Goal: Task Accomplishment & Management: Use online tool/utility

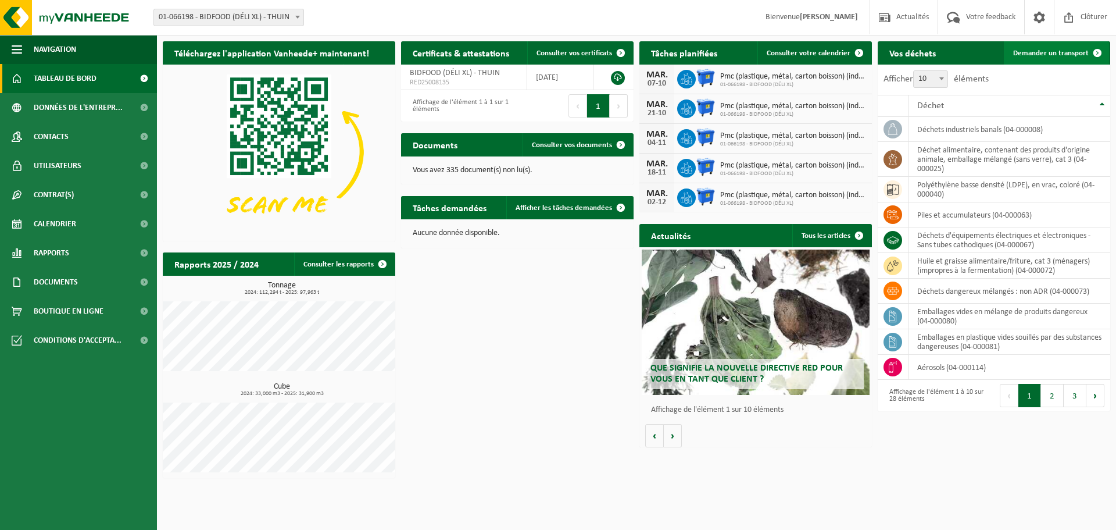
click at [1052, 51] on span "Demander un transport" at bounding box center [1051, 53] width 76 height 8
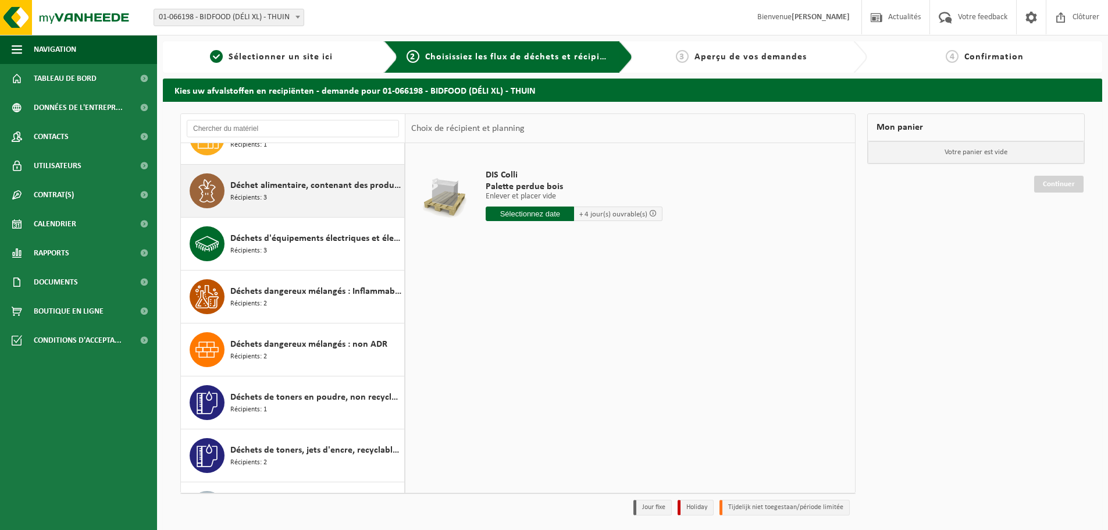
click at [295, 187] on span "Déchet alimentaire, contenant des produits d'origine animale, emballage mélangé…" at bounding box center [315, 186] width 171 height 14
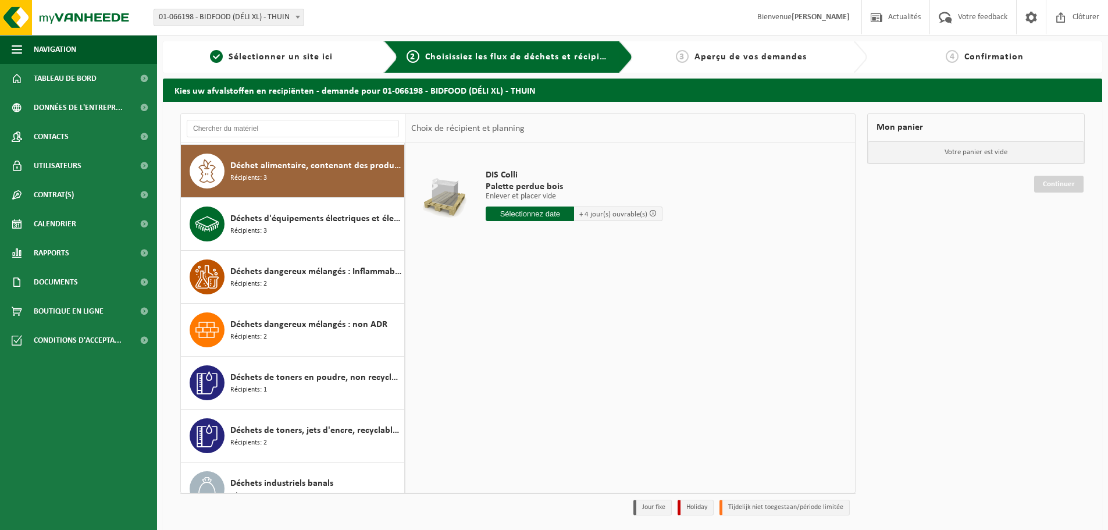
scroll to position [370, 0]
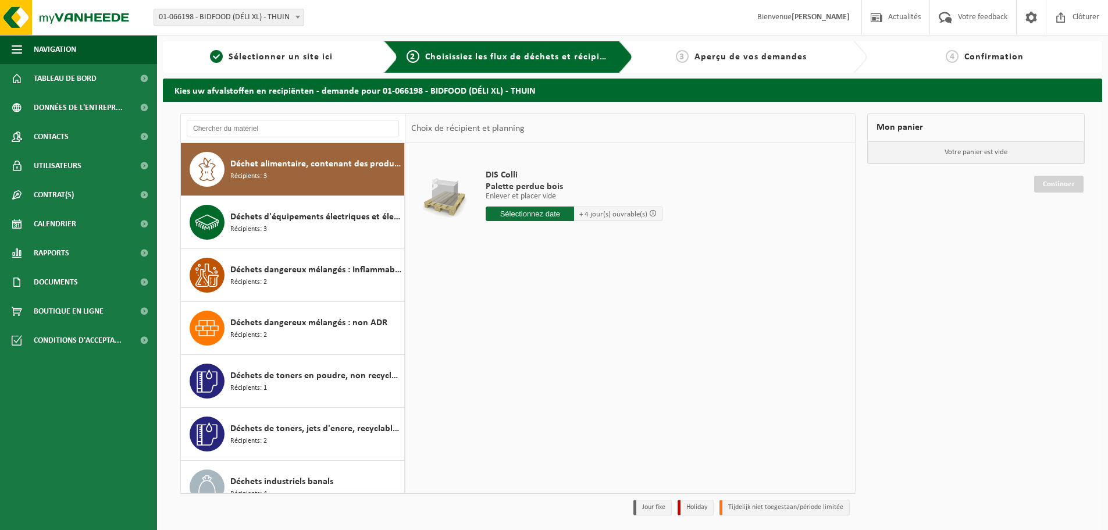
click at [337, 174] on div "Déchet alimentaire, contenant des produits d'origine animale, emballage mélangé…" at bounding box center [315, 169] width 171 height 35
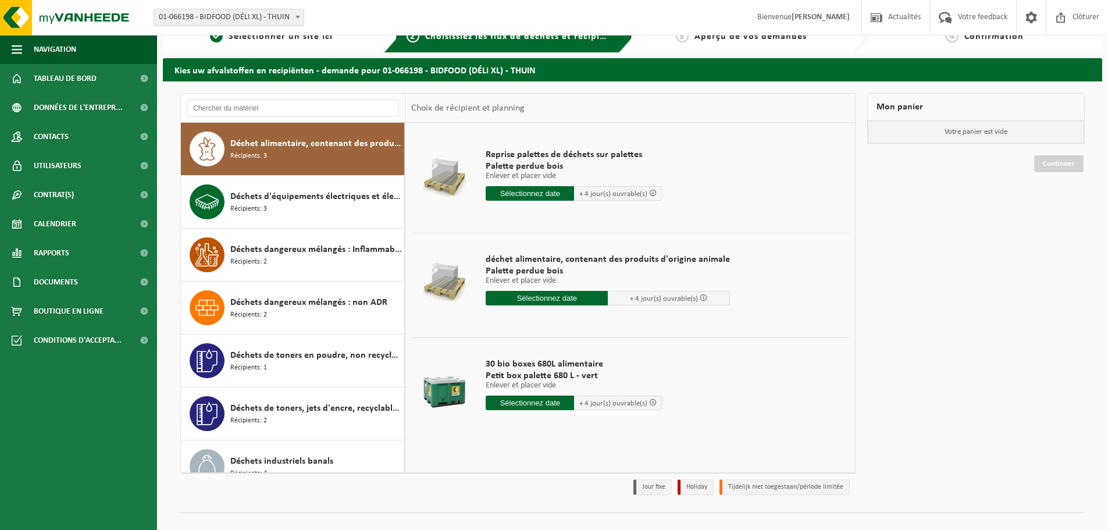
scroll to position [38, 0]
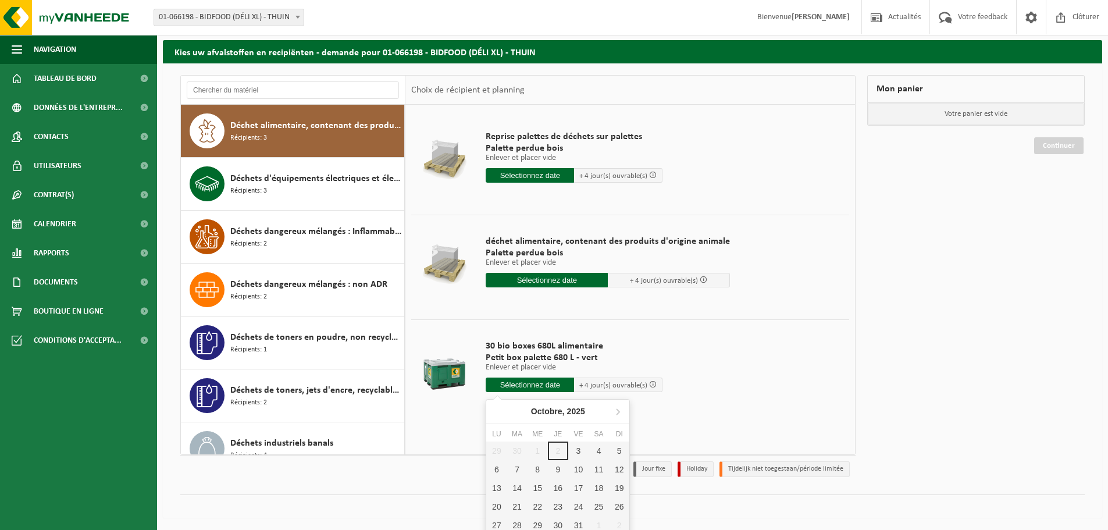
click at [529, 385] on input "text" at bounding box center [530, 384] width 88 height 15
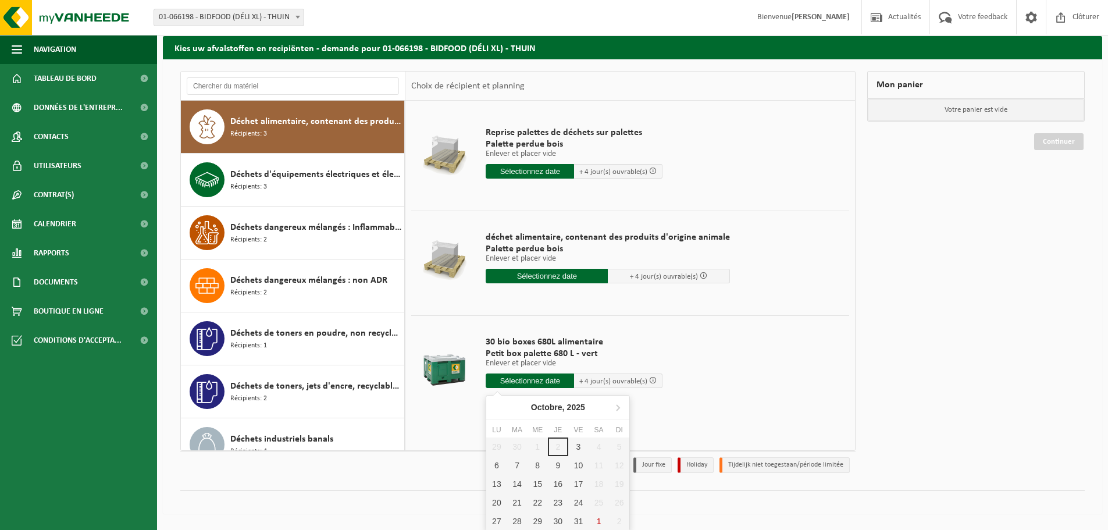
scroll to position [44, 0]
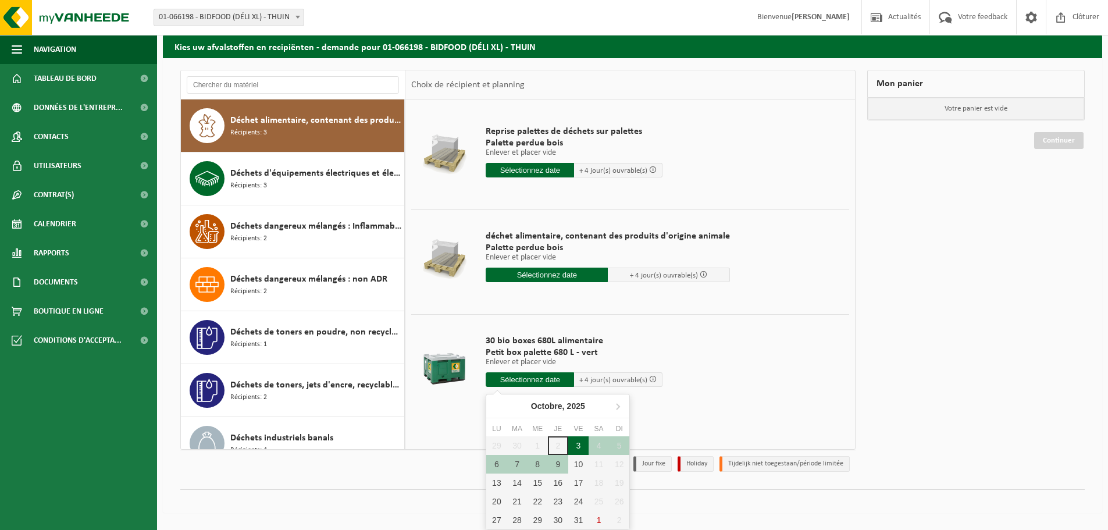
click at [576, 448] on div "3" at bounding box center [578, 445] width 20 height 19
type input "à partir de [DATE]"
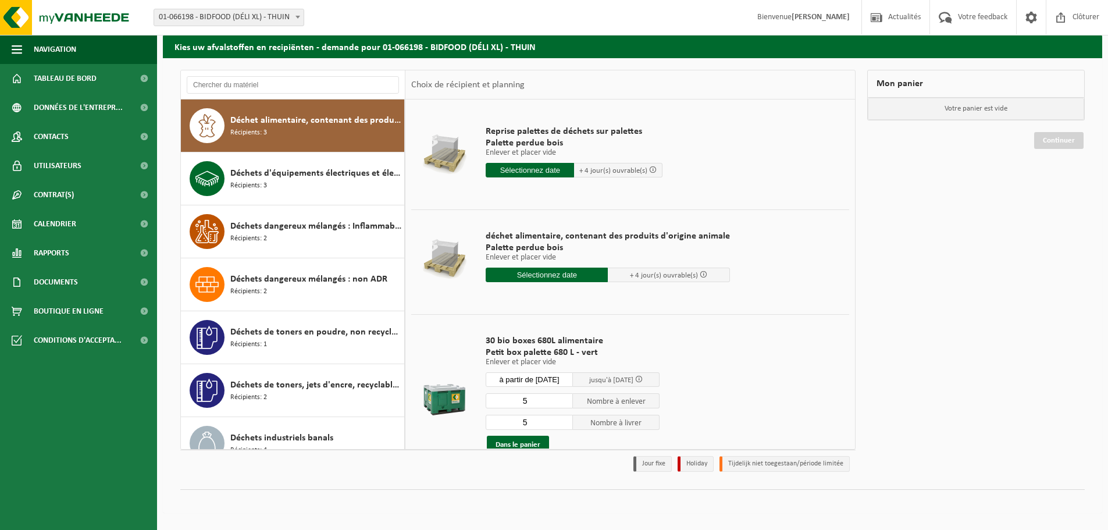
scroll to position [38, 0]
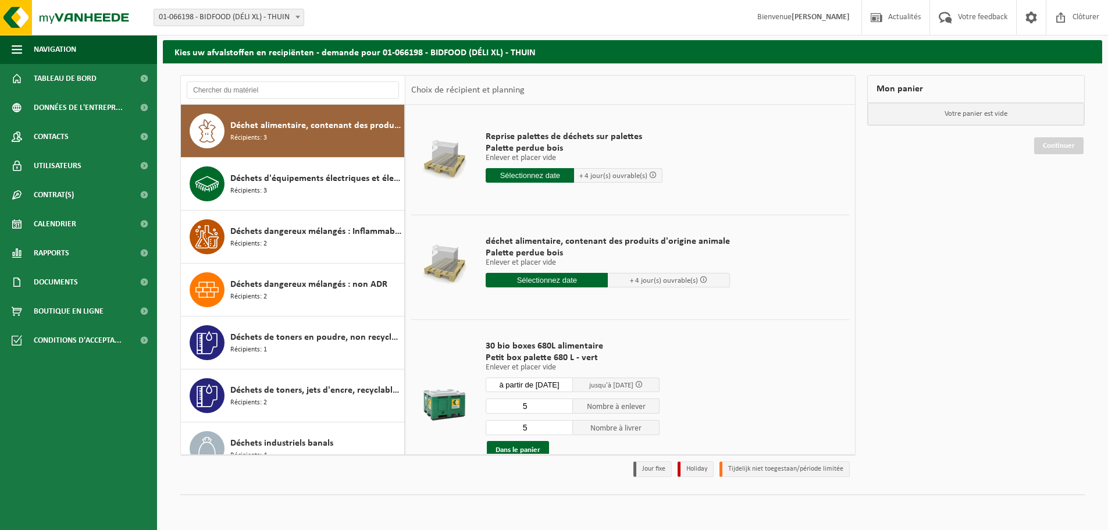
click at [527, 408] on input "5" at bounding box center [529, 405] width 87 height 15
type input "30"
click at [531, 423] on input "5" at bounding box center [529, 427] width 87 height 15
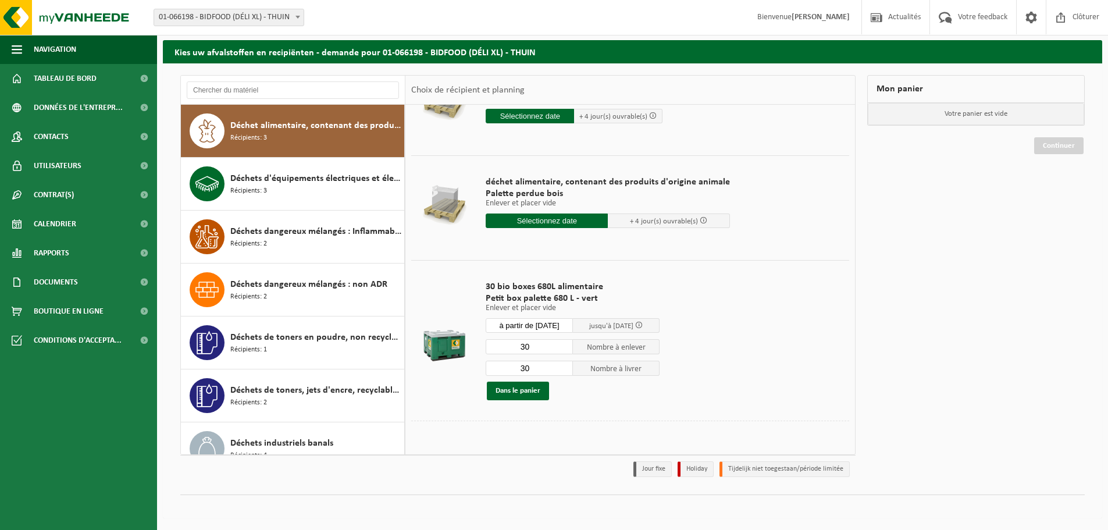
scroll to position [61, 0]
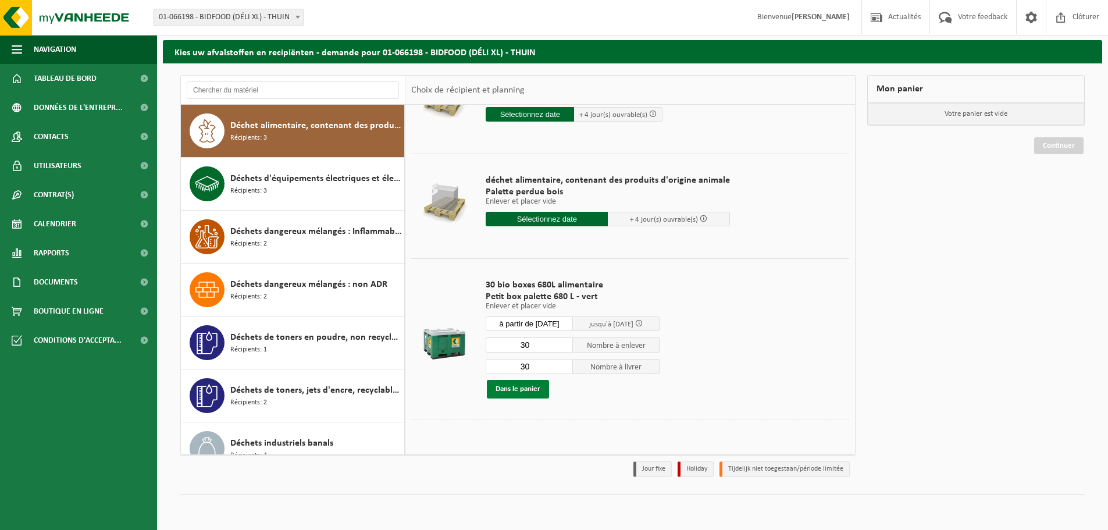
type input "30"
click at [519, 390] on button "Dans le panier" at bounding box center [518, 389] width 62 height 19
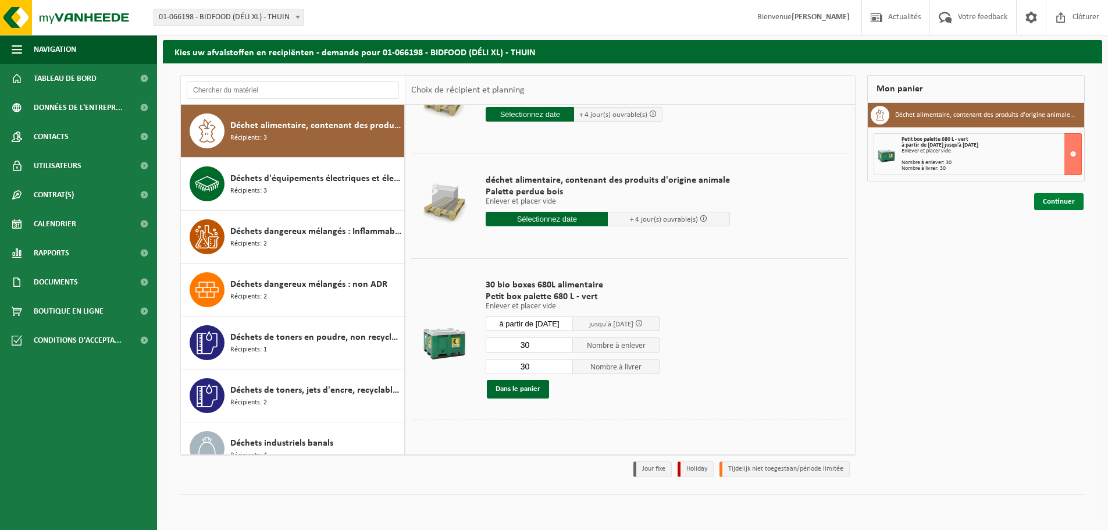
click at [1060, 203] on link "Continuer" at bounding box center [1058, 201] width 49 height 17
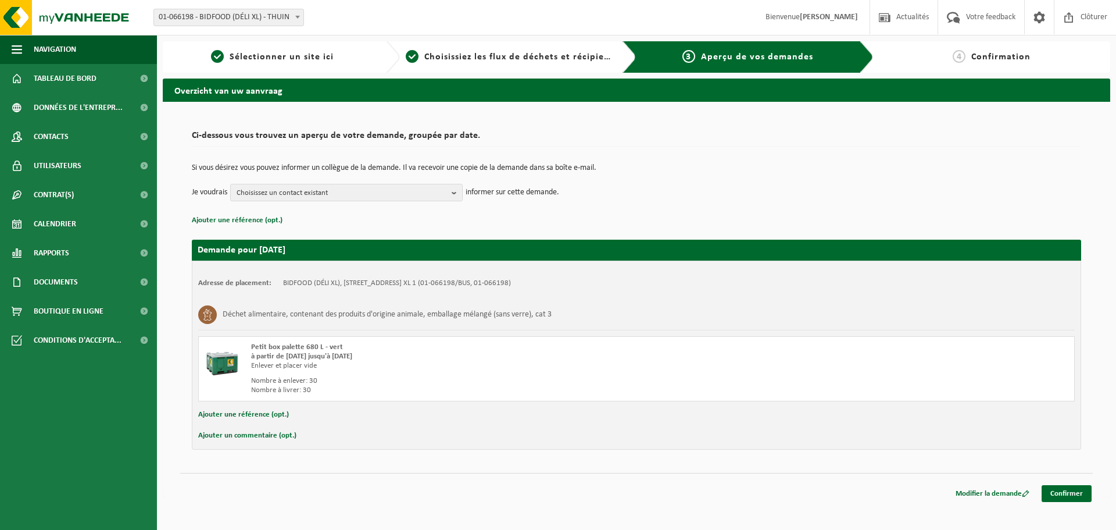
click at [275, 447] on div "Adresse de placement: BIDFOOD (DÉLI XL), 6530 THUIN, AVENUE DE DÉLI XL 1 (01-06…" at bounding box center [637, 354] width 890 height 189
click at [288, 440] on button "Ajouter un commentaire (opt.)" at bounding box center [247, 435] width 98 height 15
click at [294, 438] on input "text" at bounding box center [655, 436] width 816 height 17
click at [303, 438] on input "Bonjour." at bounding box center [655, 436] width 816 height 17
type input "Bonjour. Veuillez s'il vous plait indiquer sur les documents la quantité de Box…"
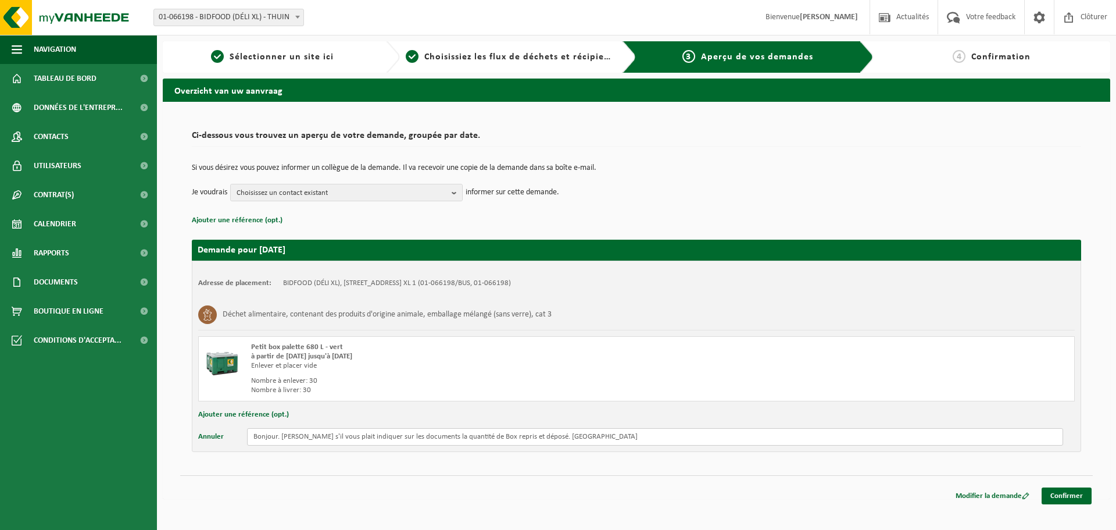
drag, startPoint x: 563, startPoint y: 436, endPoint x: 220, endPoint y: 442, distance: 343.7
click at [220, 442] on div "Annuler Bonjour. Veuillez s'il vous plait indiquer sur les documents la quantit…" at bounding box center [636, 436] width 877 height 17
click at [282, 444] on input "text" at bounding box center [655, 436] width 816 height 17
paste input "Bonjour, Pourriez-vous s’il vous plaît indiquer sur les documents la quantité d…"
click at [529, 438] on input "Bonjour, Pourriez-vous s’il vous plaît indiquer sur les documents la quantité d…" at bounding box center [655, 436] width 816 height 17
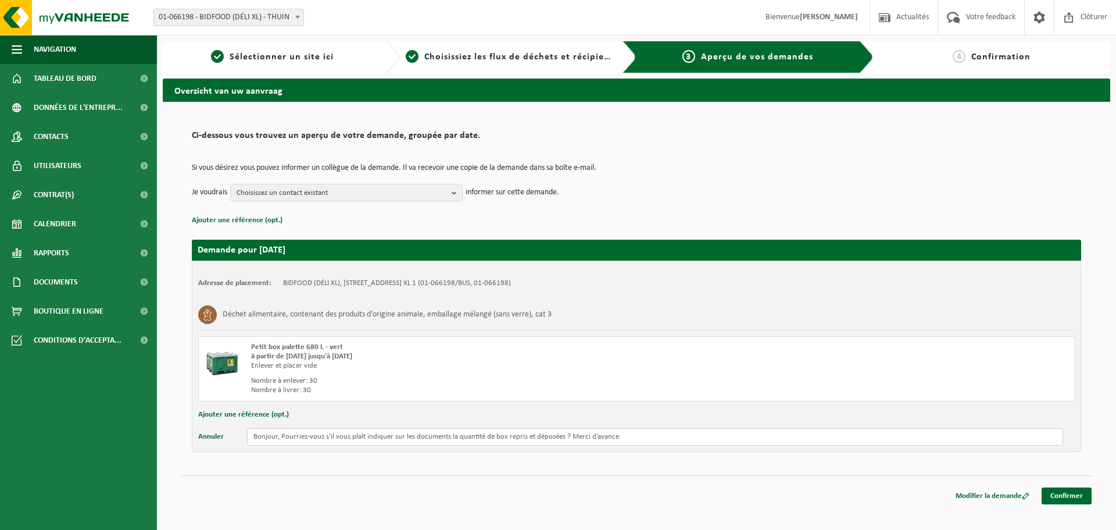
click at [560, 437] on input "Bonjour, Pourriez-vous s’il vous plaît indiquer sur les documents la quantité d…" at bounding box center [655, 436] width 816 height 17
type input "Bonjour, Pourriez-vous s’il vous plaît indiquer sur les documents la quantité d…"
click at [1069, 498] on link "Confirmer" at bounding box center [1067, 495] width 50 height 17
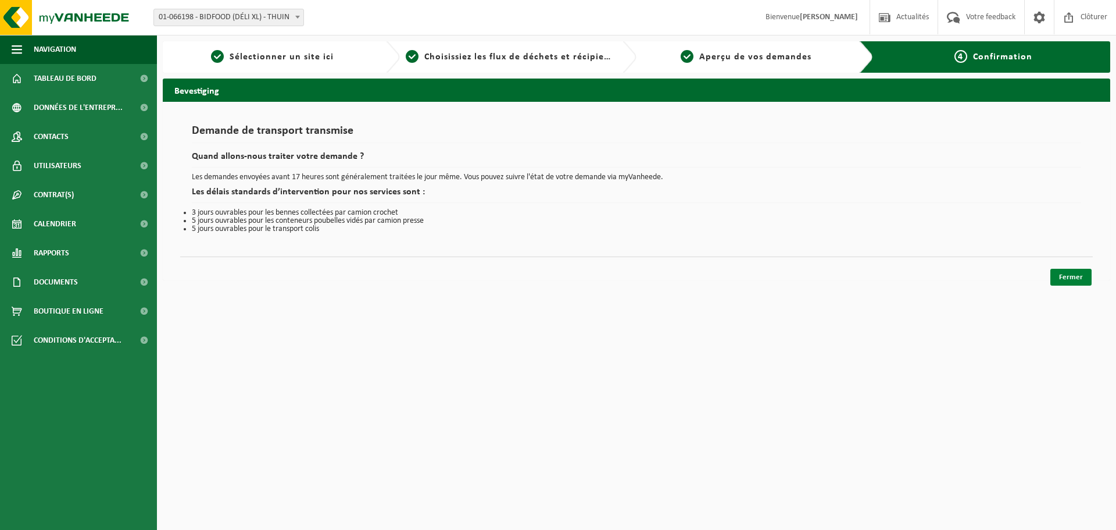
click at [1070, 278] on link "Fermer" at bounding box center [1071, 277] width 41 height 17
